Goal: Information Seeking & Learning: Learn about a topic

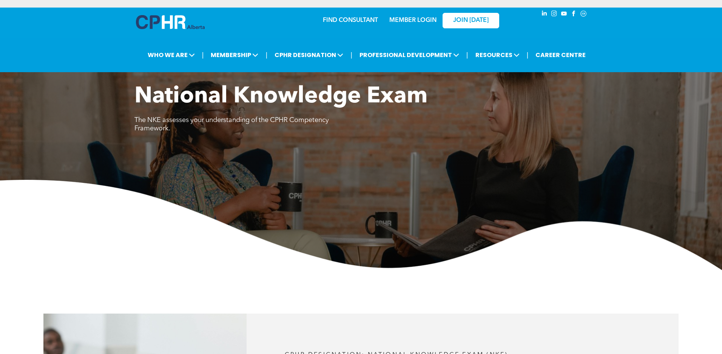
scroll to position [416, 0]
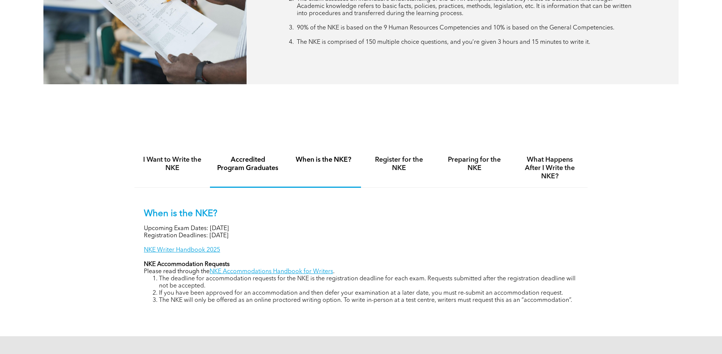
click at [236, 163] on h4 "Accredited Program Graduates" at bounding box center [248, 164] width 62 height 17
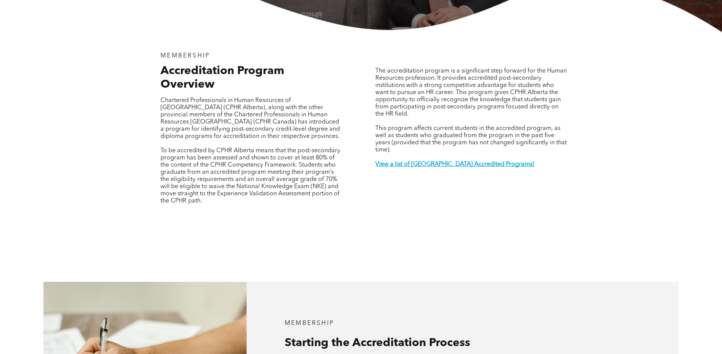
scroll to position [253, 0]
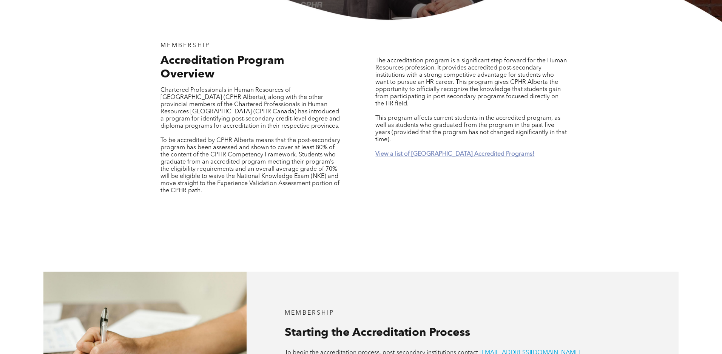
click at [444, 151] on strong "View a list of [GEOGRAPHIC_DATA] Accredited Programs!" at bounding box center [454, 154] width 159 height 6
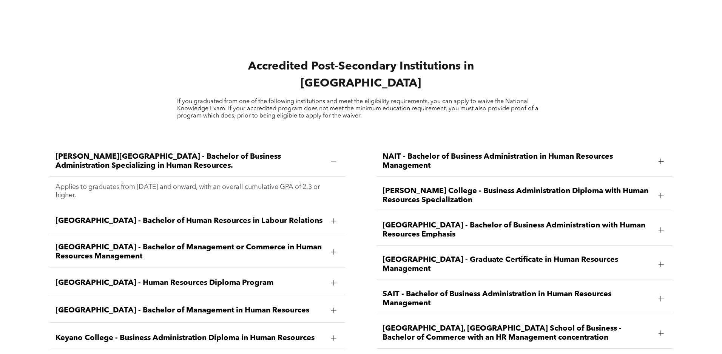
scroll to position [1039, 0]
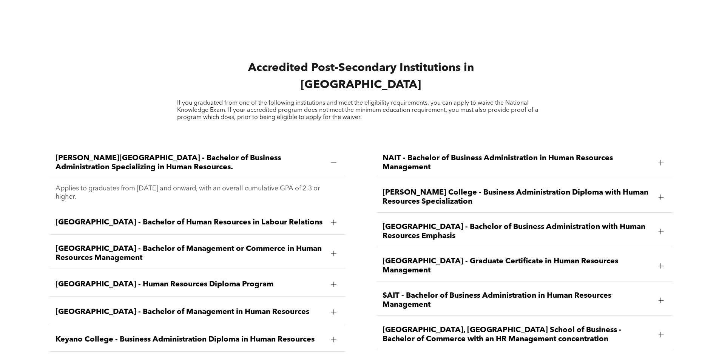
click at [558, 188] on span "[PERSON_NAME] College - Business Administration Diploma with Human Resources Sp…" at bounding box center [517, 197] width 270 height 18
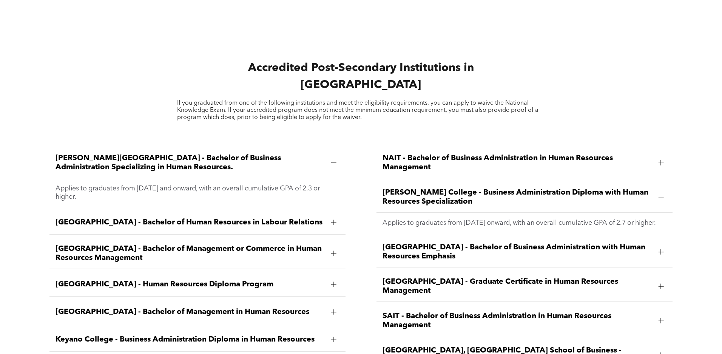
click at [558, 188] on span "[PERSON_NAME] College - Business Administration Diploma with Human Resources Sp…" at bounding box center [517, 197] width 270 height 18
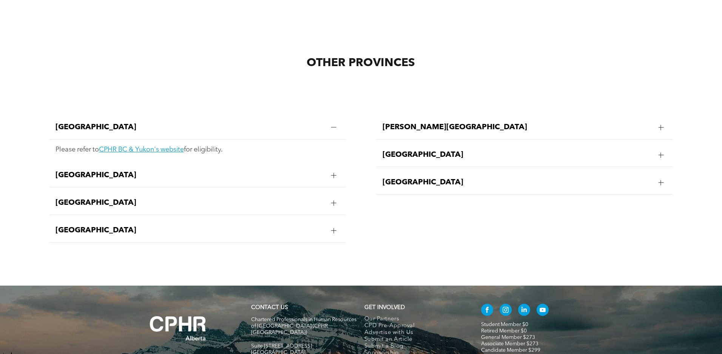
scroll to position [1587, 0]
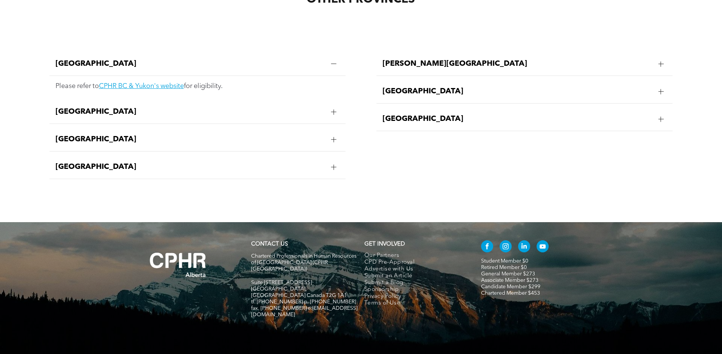
click at [335, 109] on div at bounding box center [333, 111] width 5 height 5
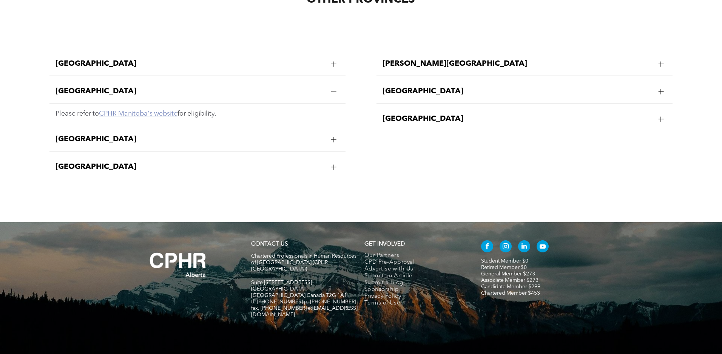
click at [144, 110] on link "CPHR Manitoba's website" at bounding box center [138, 113] width 79 height 7
